Goal: Check status: Check status

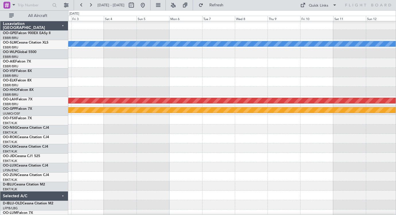
scroll to position [1, 0]
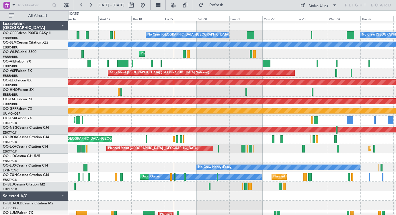
scroll to position [1, 0]
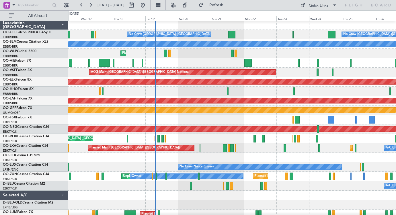
click at [269, 158] on div at bounding box center [231, 157] width 327 height 9
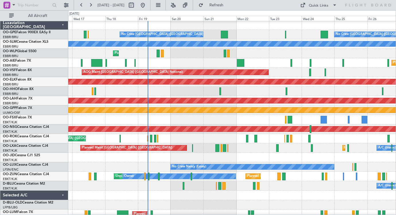
scroll to position [0, 0]
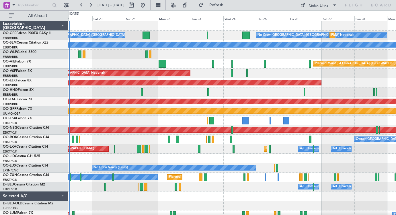
click at [244, 146] on div "Planned Maint [GEOGRAPHIC_DATA] ([GEOGRAPHIC_DATA]) Planned Maint [GEOGRAPHIC_D…" at bounding box center [231, 148] width 327 height 9
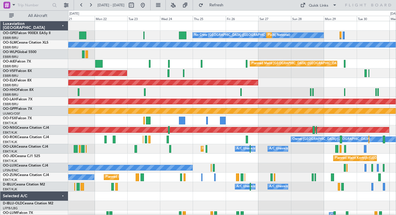
click at [248, 120] on div at bounding box center [231, 120] width 327 height 9
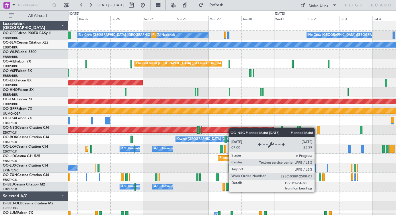
click at [211, 135] on div "No Crew [GEOGRAPHIC_DATA] ([GEOGRAPHIC_DATA] National) Planned Maint [GEOGRAPHI…" at bounding box center [231, 134] width 327 height 227
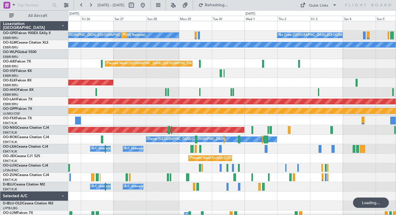
click at [261, 121] on div at bounding box center [231, 120] width 327 height 9
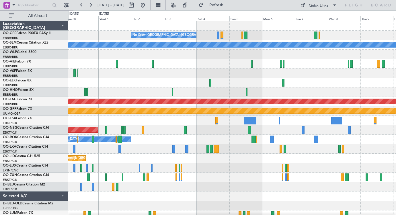
click at [277, 121] on div at bounding box center [231, 120] width 327 height 9
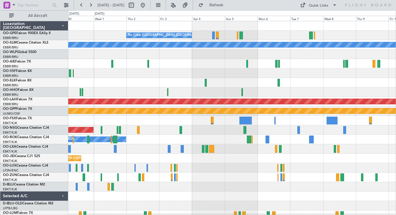
click at [220, 130] on div "Planned Maint [GEOGRAPHIC_DATA] ([GEOGRAPHIC_DATA])" at bounding box center [231, 129] width 327 height 9
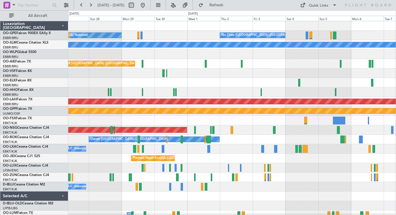
click at [239, 79] on div "No Crew [GEOGRAPHIC_DATA] ([GEOGRAPHIC_DATA] National) No Crew [GEOGRAPHIC_DATA…" at bounding box center [231, 134] width 327 height 227
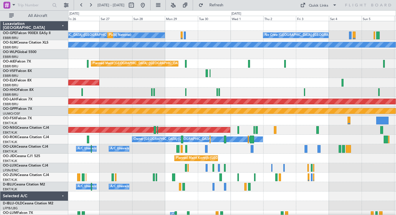
click at [200, 79] on div "No Crew [GEOGRAPHIC_DATA] ([GEOGRAPHIC_DATA] National) No Crew [GEOGRAPHIC_DATA…" at bounding box center [231, 134] width 327 height 227
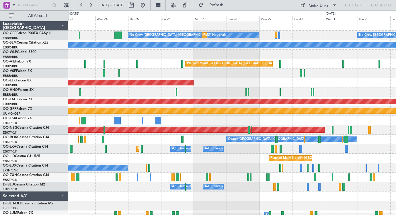
click at [256, 84] on div "No Crew [GEOGRAPHIC_DATA] ([GEOGRAPHIC_DATA] National) No Crew [GEOGRAPHIC_DATA…" at bounding box center [231, 134] width 327 height 227
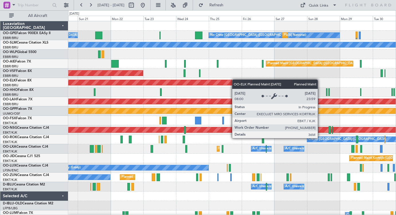
click at [236, 80] on div "No Crew [GEOGRAPHIC_DATA] ([GEOGRAPHIC_DATA] National) Planned Maint [GEOGRAPHI…" at bounding box center [231, 134] width 327 height 227
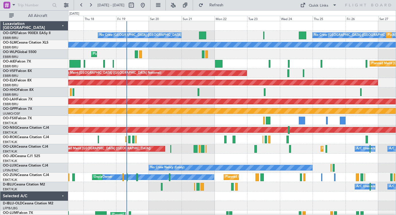
click at [243, 63] on div "No Crew [GEOGRAPHIC_DATA] ([GEOGRAPHIC_DATA] National) Planned Maint [GEOGRAPHI…" at bounding box center [231, 134] width 327 height 227
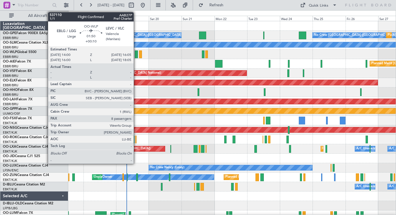
click at [136, 55] on div at bounding box center [136, 54] width 3 height 8
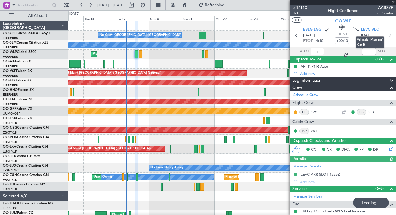
click at [372, 29] on span "LEVC VLC" at bounding box center [370, 30] width 18 height 6
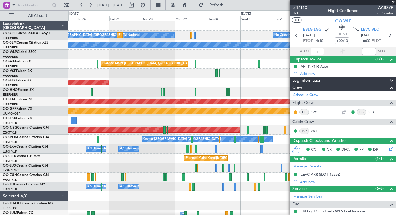
click at [120, 126] on div "No Crew [GEOGRAPHIC_DATA] ([GEOGRAPHIC_DATA] National) Planned Maint [GEOGRAPHI…" at bounding box center [231, 134] width 327 height 227
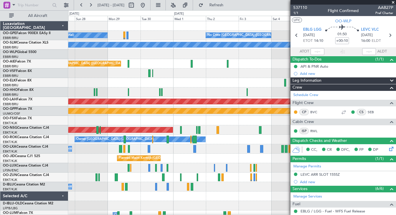
click at [23, 125] on div "No Crew [GEOGRAPHIC_DATA] ([GEOGRAPHIC_DATA] National) No Crew [GEOGRAPHIC_DATA…" at bounding box center [198, 112] width 396 height 205
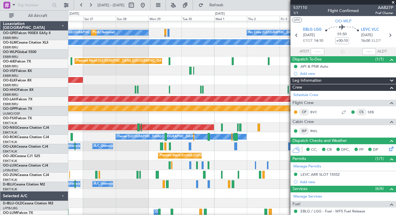
scroll to position [3, 0]
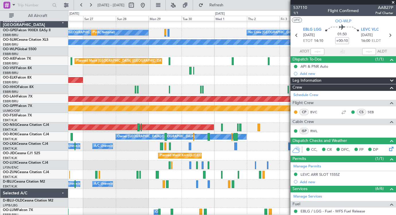
click at [309, 118] on fb-app "[DATE] - [DATE] Refresh Quick Links All Aircraft No Crew [GEOGRAPHIC_DATA] (Bru…" at bounding box center [198, 109] width 396 height 211
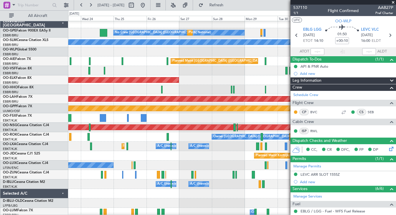
scroll to position [1, 0]
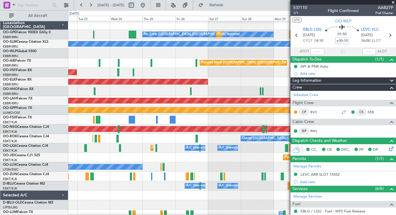
click at [393, 1] on span at bounding box center [393, 2] width 6 height 5
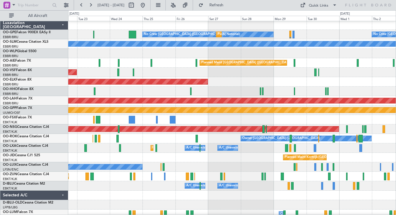
type input "0"
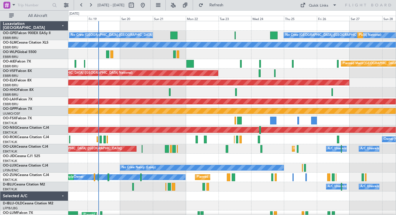
click at [269, 66] on div "No Crew [GEOGRAPHIC_DATA] ([GEOGRAPHIC_DATA] National) Planned Maint [GEOGRAPHI…" at bounding box center [231, 134] width 327 height 227
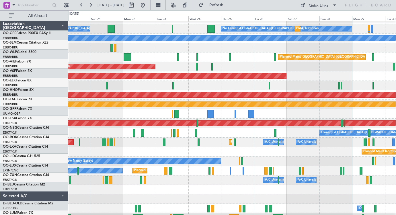
click at [149, 127] on div "No Crew [GEOGRAPHIC_DATA] ([GEOGRAPHIC_DATA] National) Planned Maint [GEOGRAPHI…" at bounding box center [231, 128] width 327 height 227
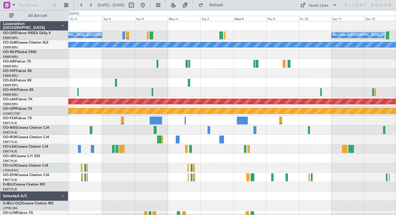
click at [61, 119] on div "No Crew [GEOGRAPHIC_DATA] ([GEOGRAPHIC_DATA] National) No Crew [GEOGRAPHIC_DATA…" at bounding box center [198, 112] width 396 height 205
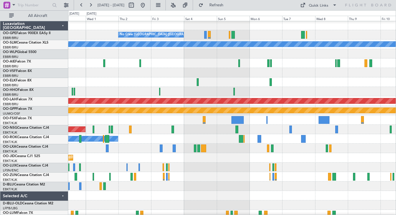
click at [339, 127] on div "No Crew [GEOGRAPHIC_DATA] ([GEOGRAPHIC_DATA] National) No Crew [GEOGRAPHIC_DATA…" at bounding box center [231, 134] width 327 height 227
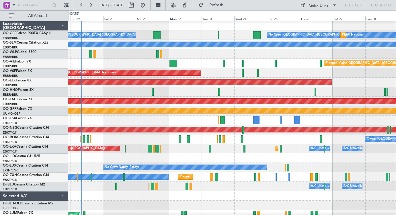
scroll to position [1, 0]
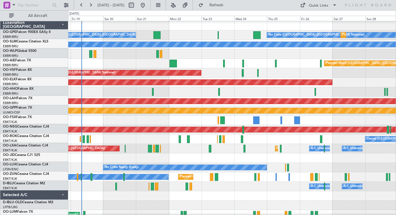
click at [262, 119] on div at bounding box center [231, 119] width 327 height 9
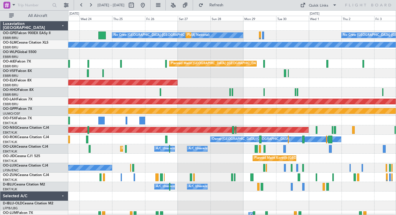
scroll to position [0, 0]
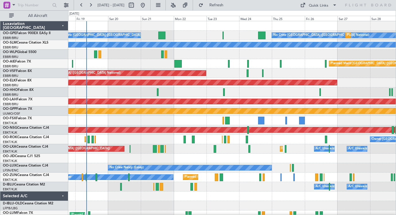
click at [368, 173] on div "No Crew [GEOGRAPHIC_DATA] ([GEOGRAPHIC_DATA] National) Planned Maint [GEOGRAPHI…" at bounding box center [231, 134] width 327 height 227
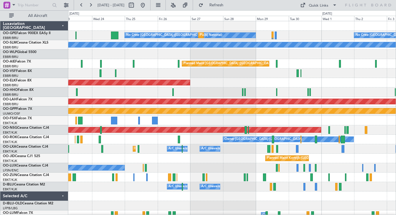
click at [174, 120] on div at bounding box center [231, 120] width 327 height 9
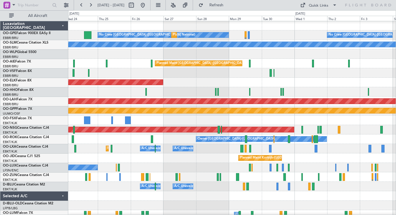
click at [122, 118] on div at bounding box center [231, 119] width 327 height 9
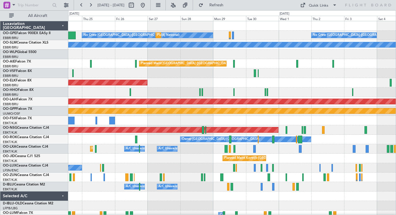
click at [264, 121] on div at bounding box center [231, 120] width 327 height 9
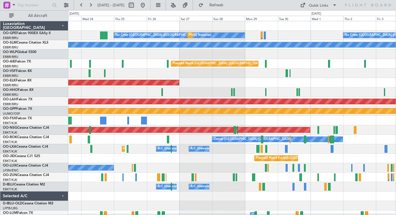
click at [119, 116] on div at bounding box center [231, 120] width 327 height 9
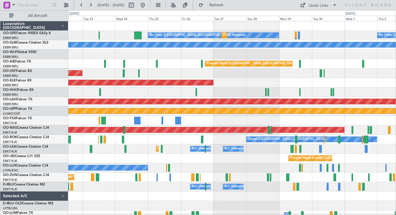
click at [152, 120] on div at bounding box center [231, 120] width 327 height 9
